Goal: Entertainment & Leisure: Consume media (video, audio)

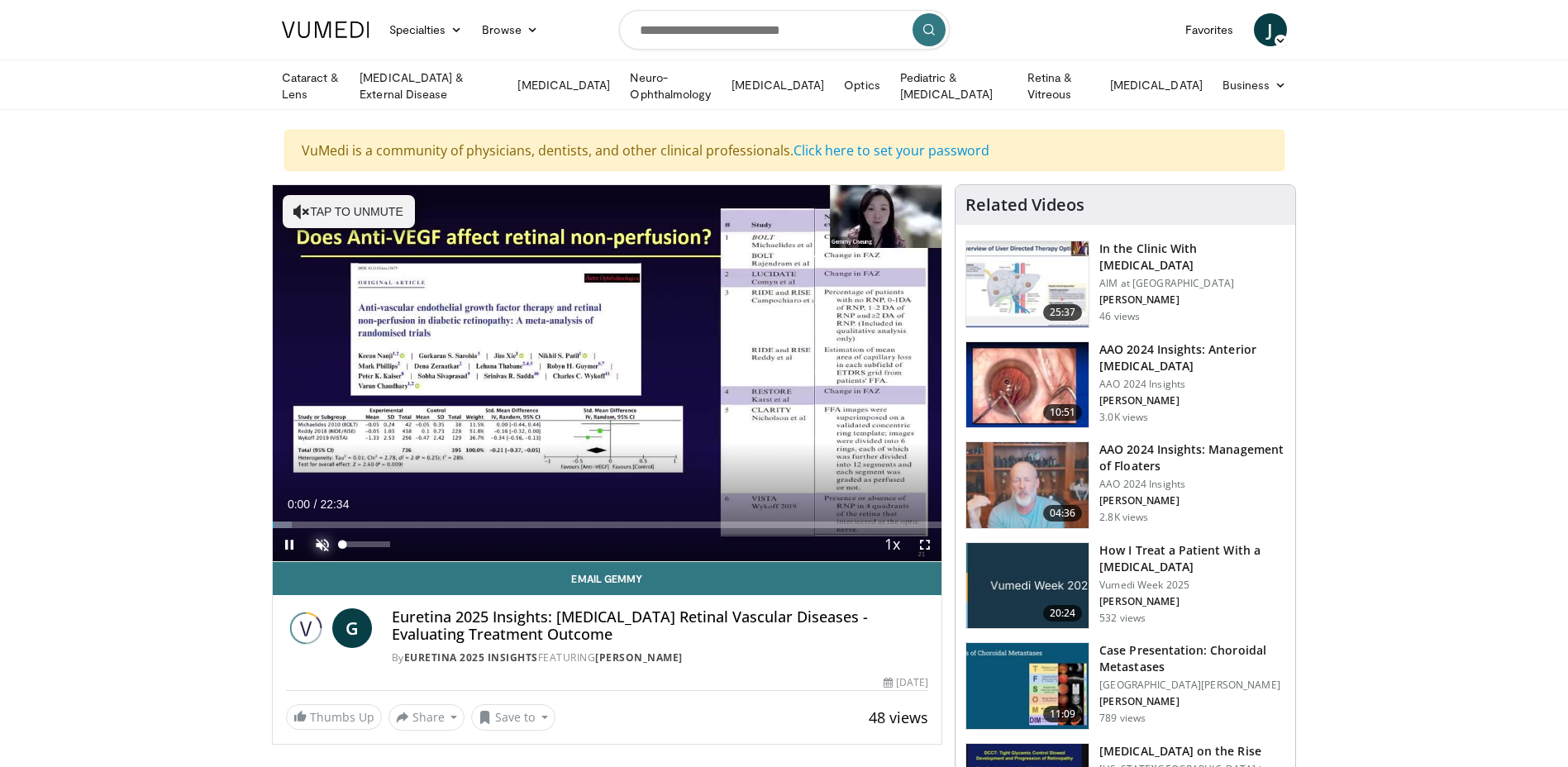
click at [316, 540] on span "Video Player" at bounding box center [322, 545] width 33 height 33
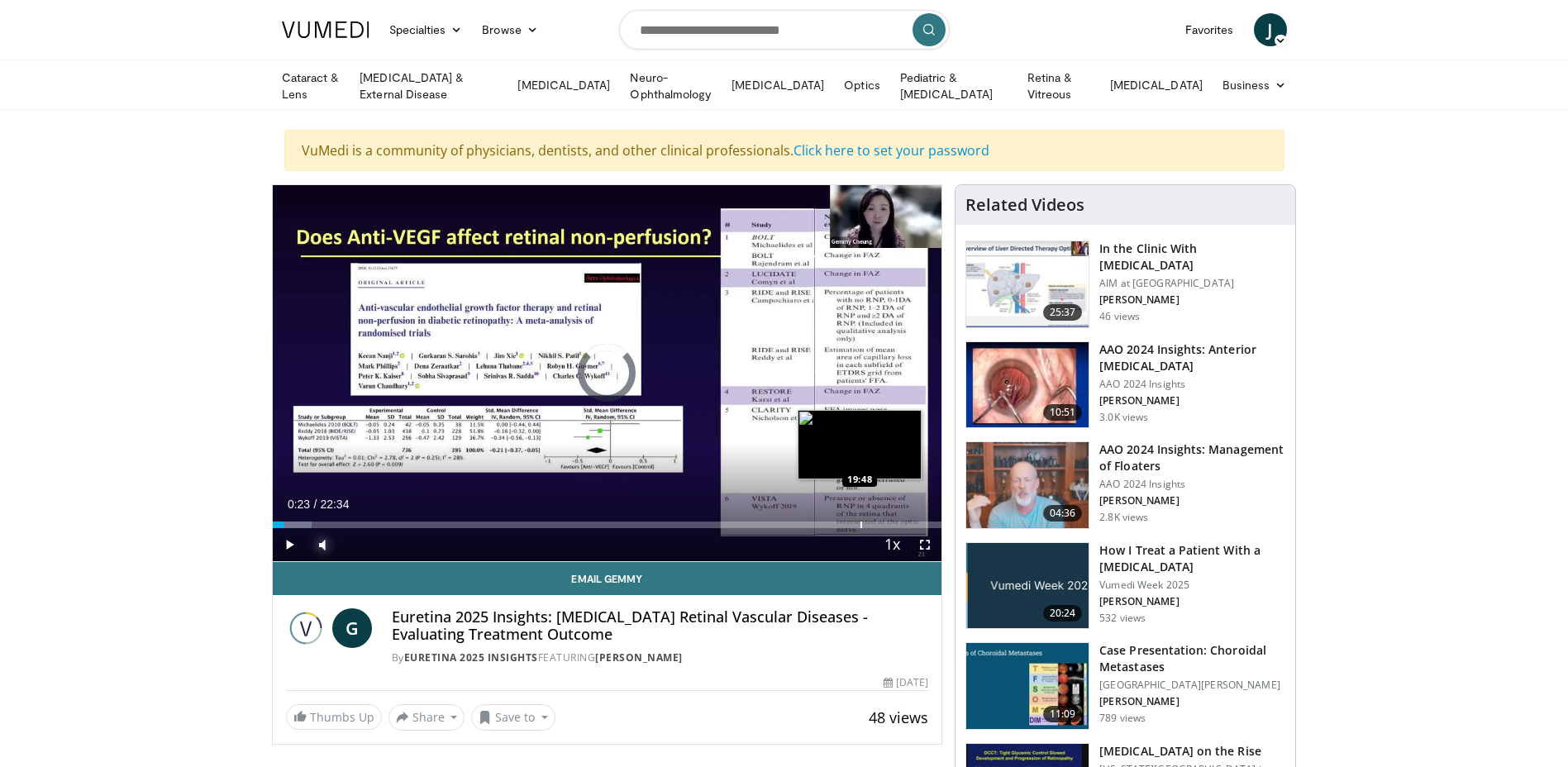
click at [860, 521] on div "Progress Bar" at bounding box center [861, 524] width 2 height 6
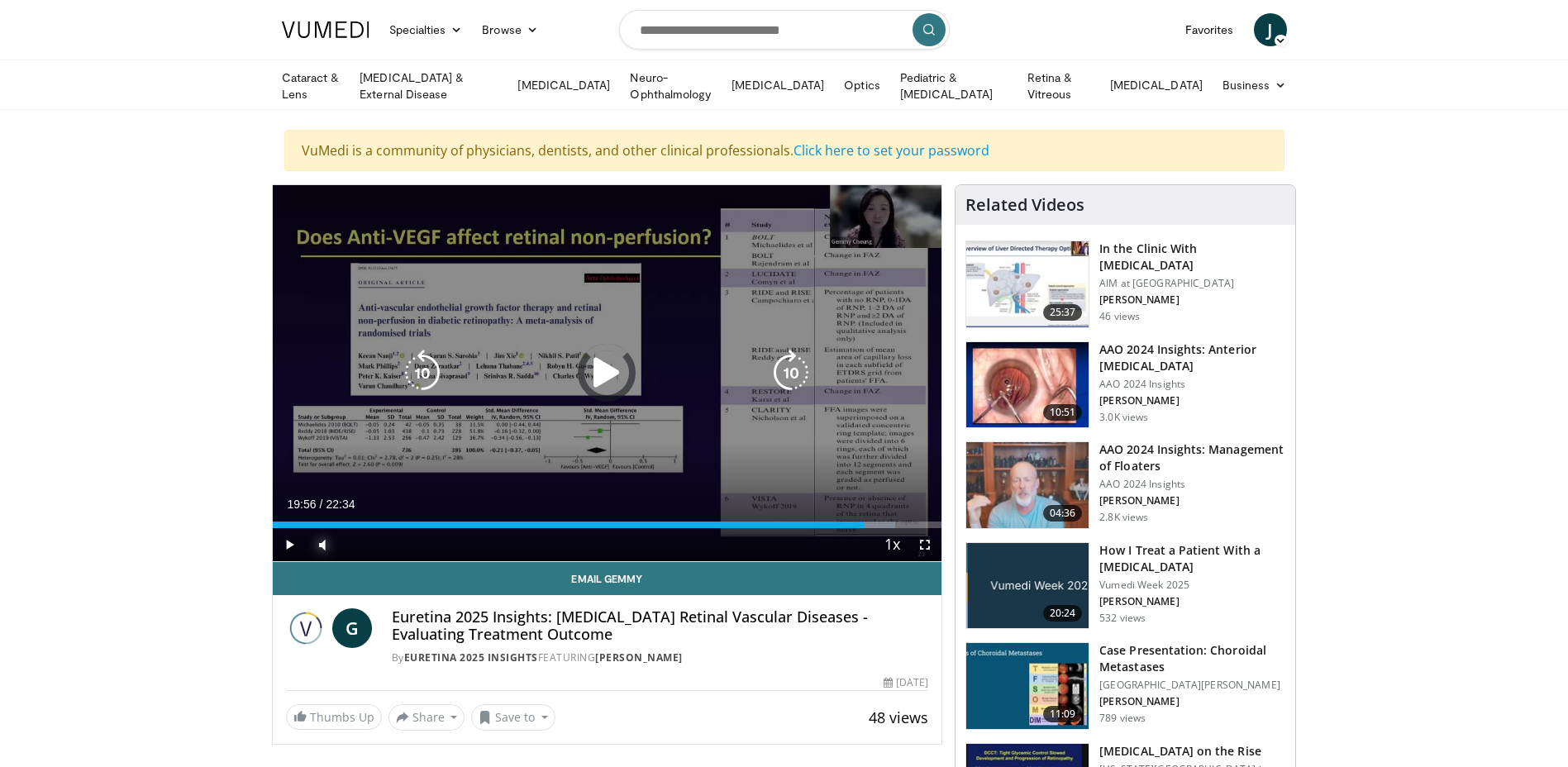
click at [875, 522] on div "Loaded : 93.01% 19:56 20:13" at bounding box center [608, 524] width 669 height 6
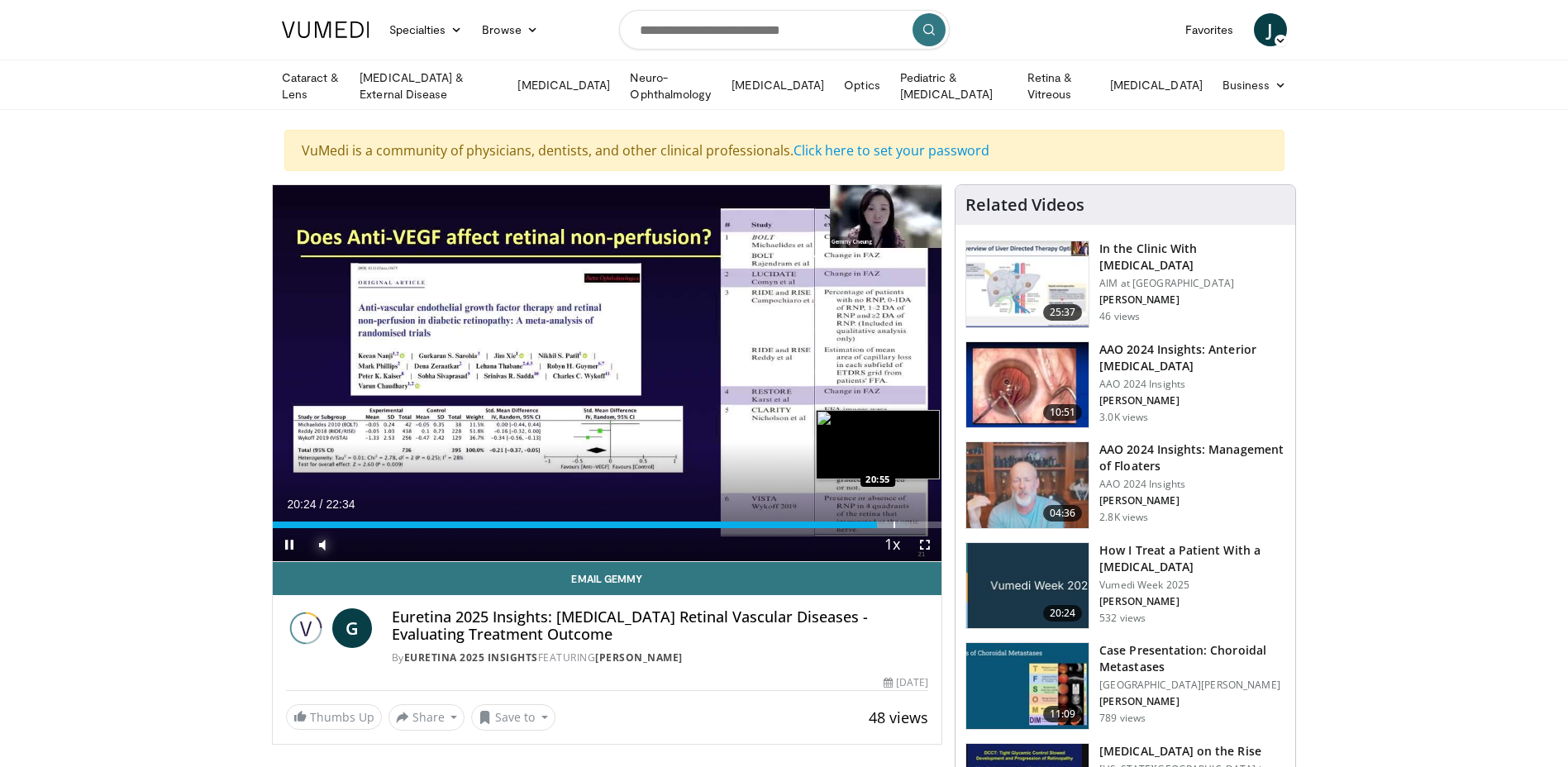
click at [893, 522] on div "Progress Bar" at bounding box center [894, 524] width 2 height 6
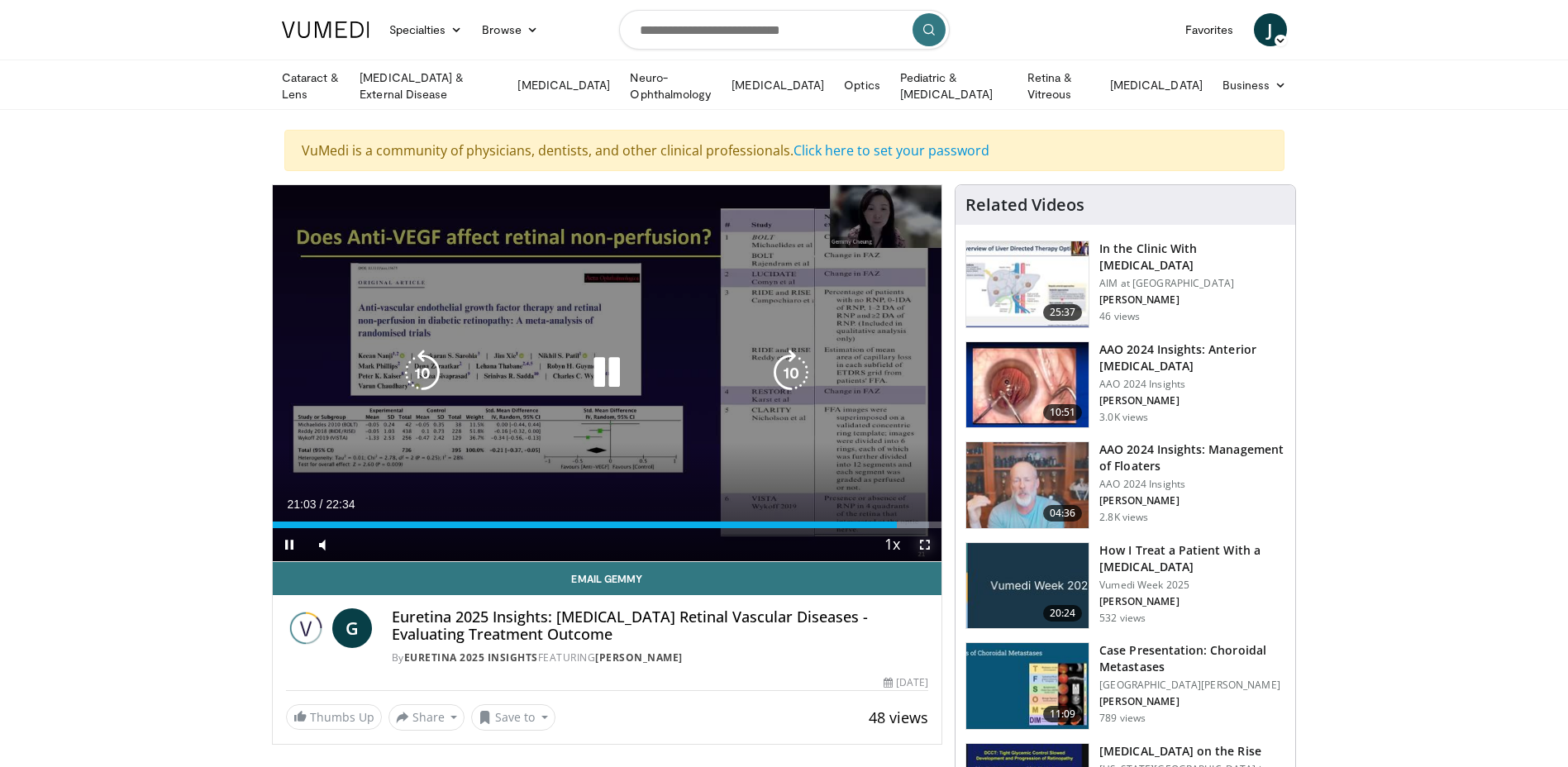
click at [909, 529] on span "Video Player" at bounding box center [925, 545] width 33 height 33
click at [909, 519] on div "10 seconds Tap to unmute" at bounding box center [608, 372] width 669 height 376
click at [907, 488] on div "10 seconds Tap to unmute" at bounding box center [608, 372] width 669 height 376
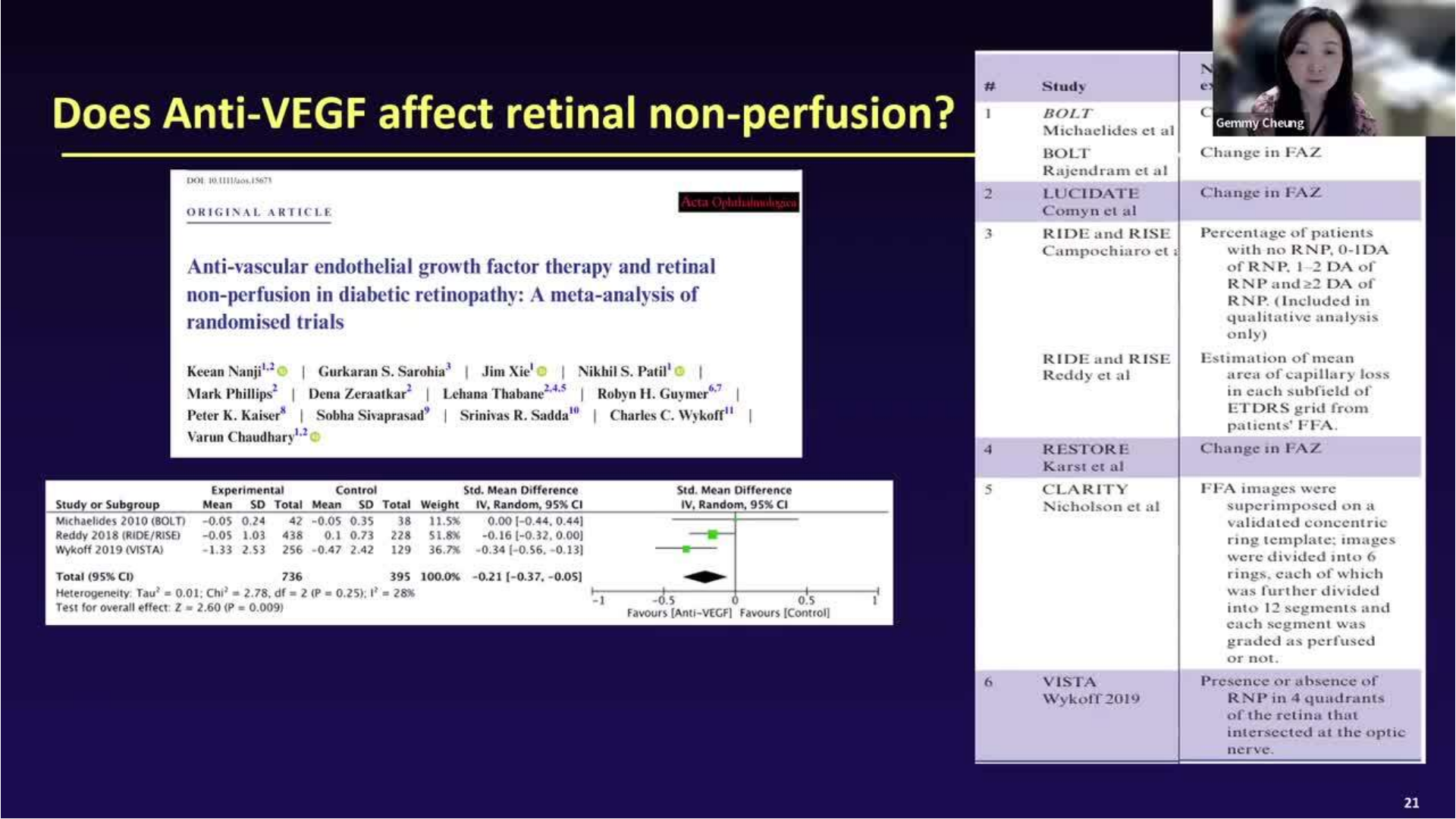
click at [837, 559] on div "10 seconds Tap to unmute" at bounding box center [728, 409] width 1456 height 818
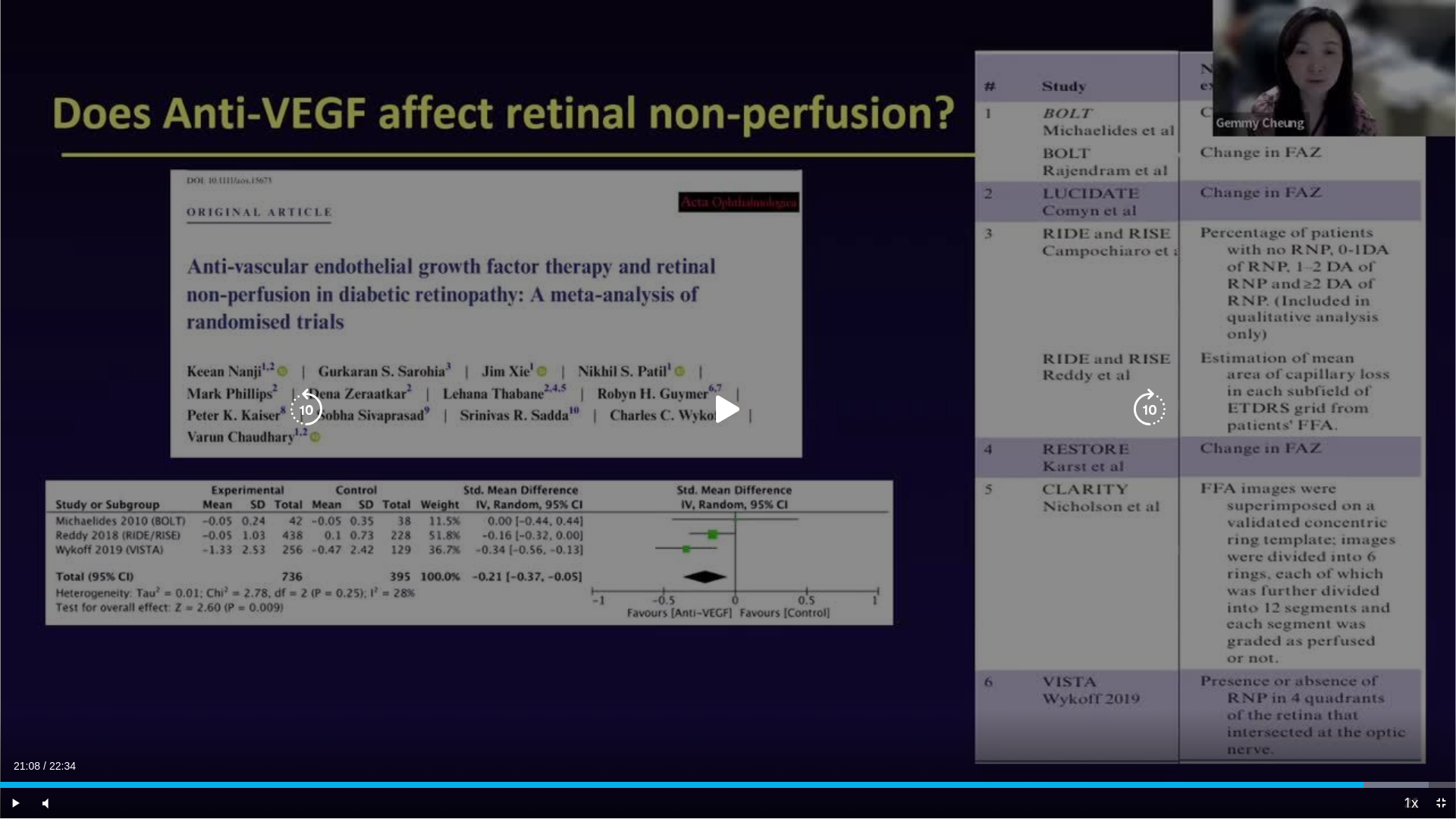
click at [836, 509] on div "10 seconds Tap to unmute" at bounding box center [728, 409] width 1456 height 818
click at [836, 508] on div "10 seconds Tap to unmute" at bounding box center [728, 409] width 1456 height 818
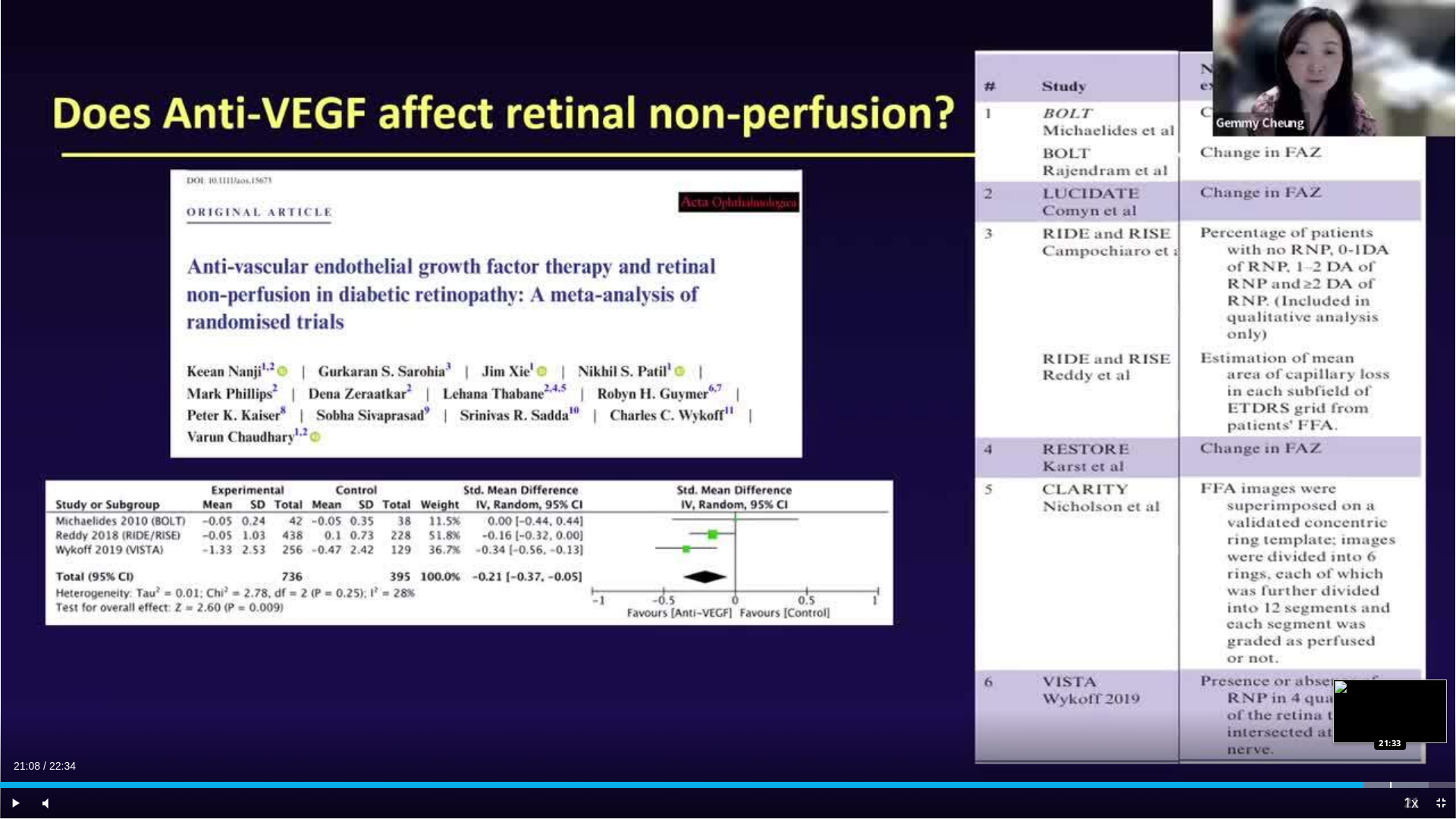
click at [1390, 703] on div "Progress Bar" at bounding box center [1390, 785] width 2 height 6
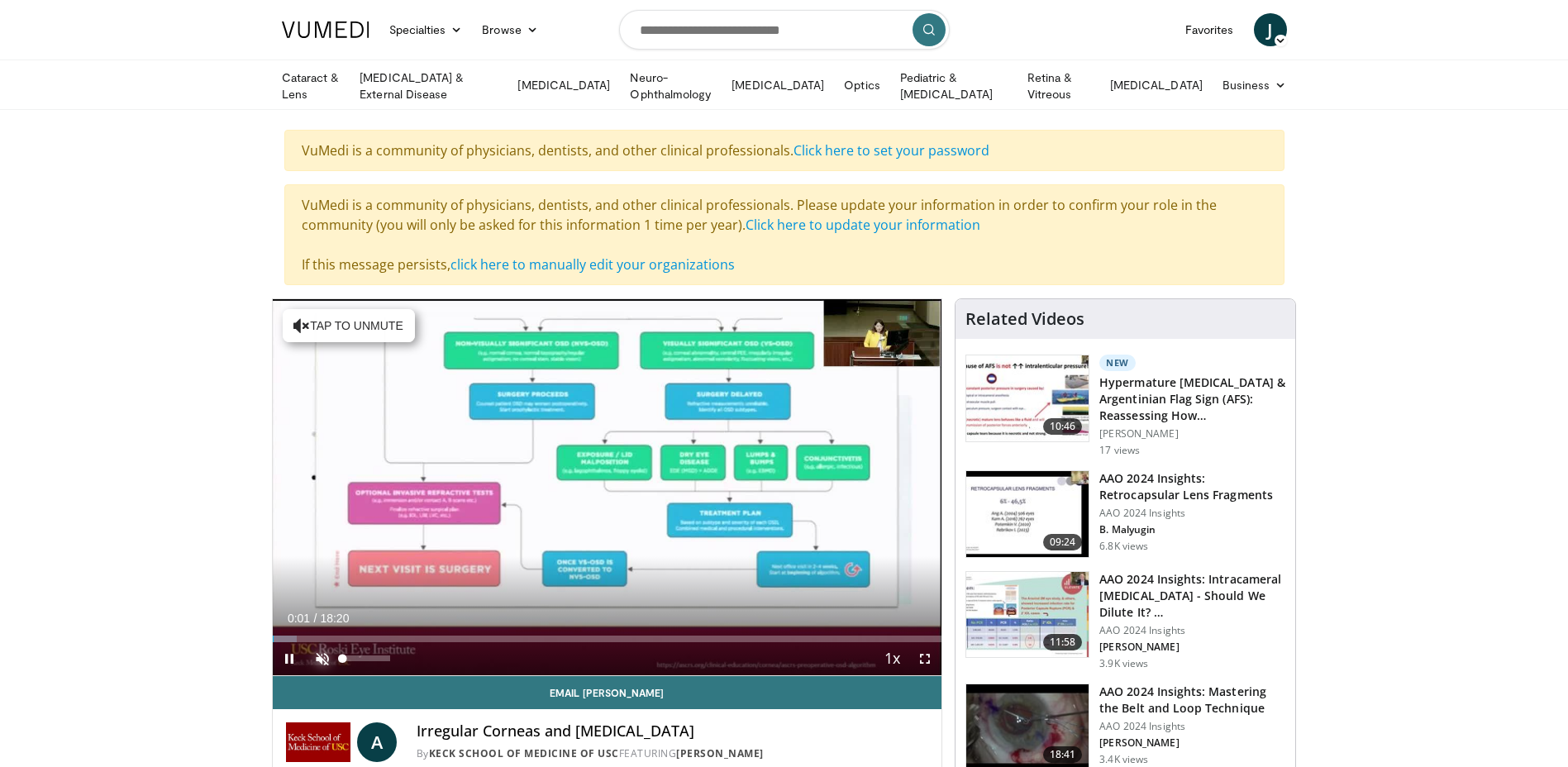
click at [313, 658] on span "Video Player" at bounding box center [322, 659] width 33 height 33
click at [284, 657] on span "Video Player" at bounding box center [289, 659] width 33 height 33
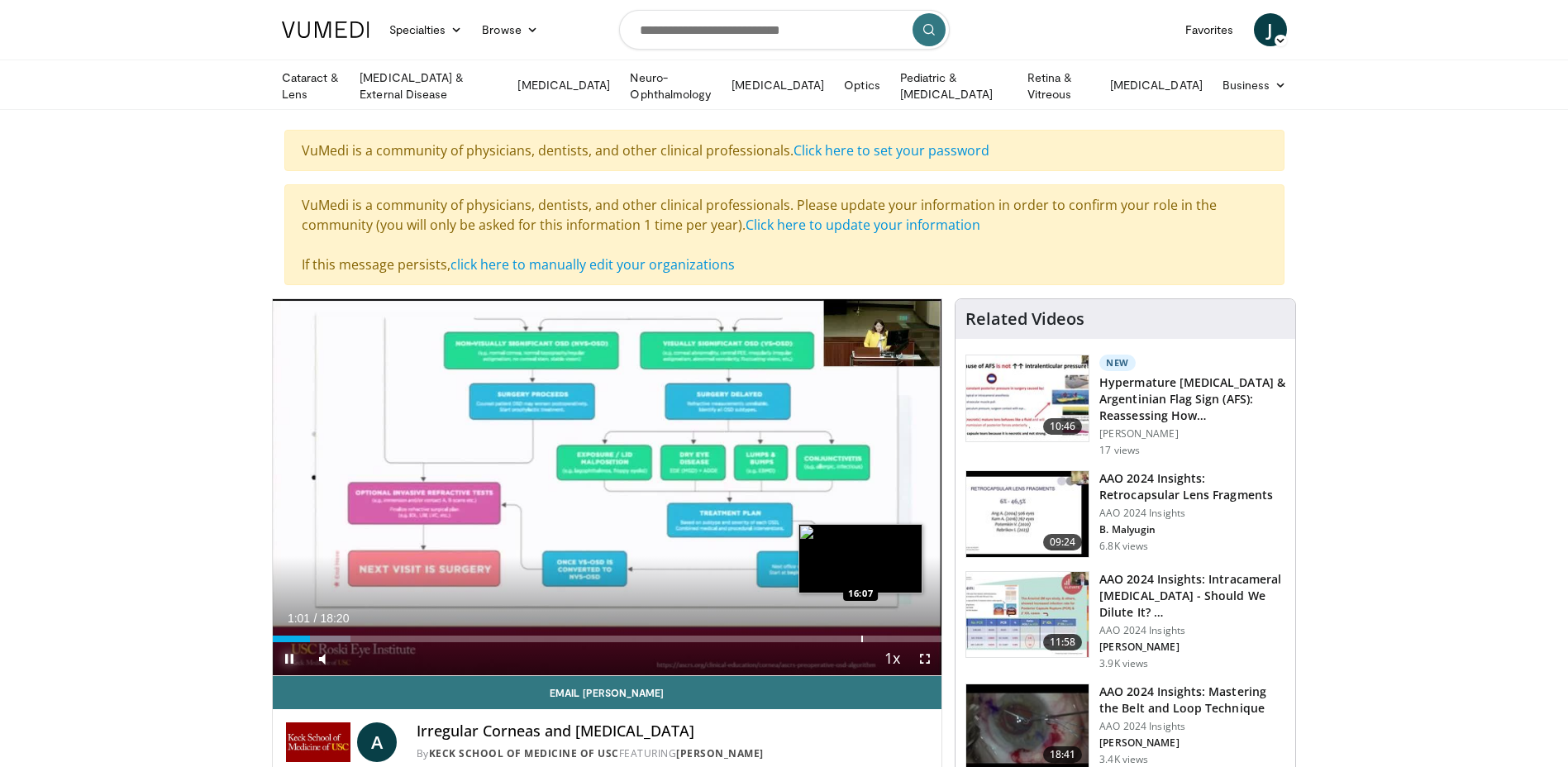
click at [861, 636] on div "Progress Bar" at bounding box center [862, 638] width 2 height 6
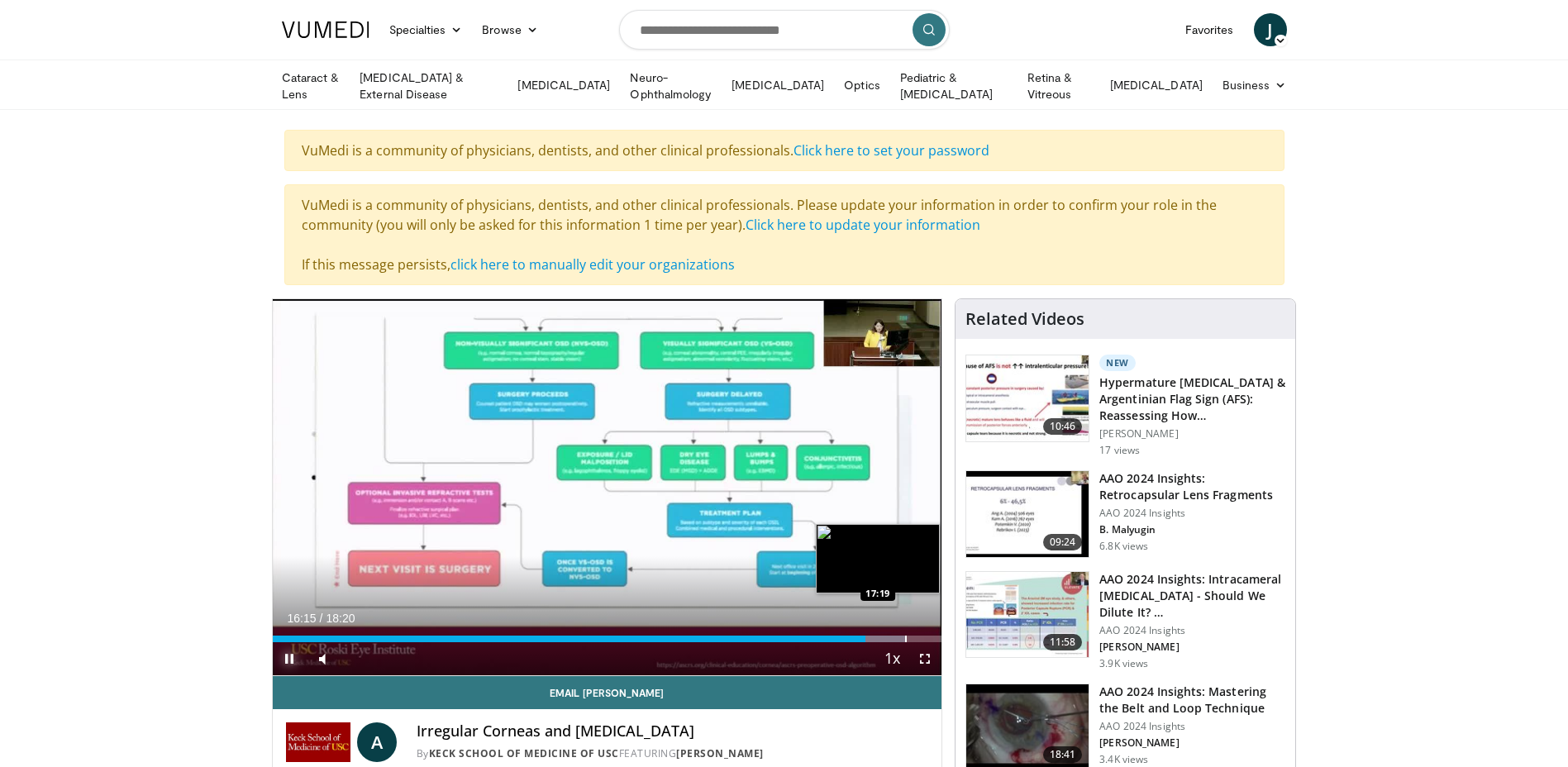
click at [905, 636] on div "Progress Bar" at bounding box center [906, 638] width 2 height 6
